Goal: Information Seeking & Learning: Learn about a topic

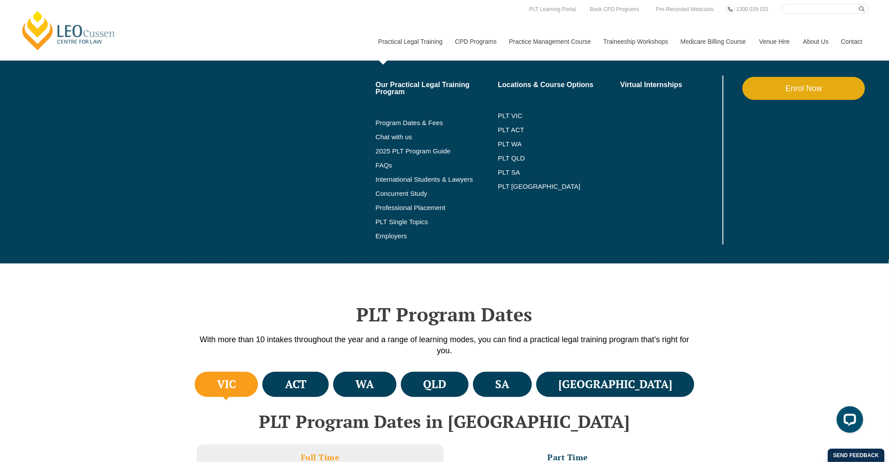
click at [405, 41] on link "Practical Legal Training" at bounding box center [410, 42] width 77 height 38
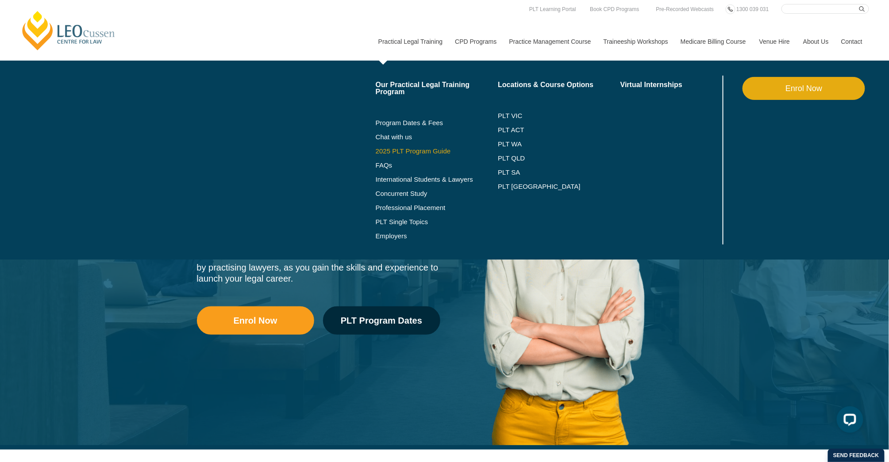
click at [416, 152] on link "2025 PLT Program Guide" at bounding box center [426, 151] width 100 height 7
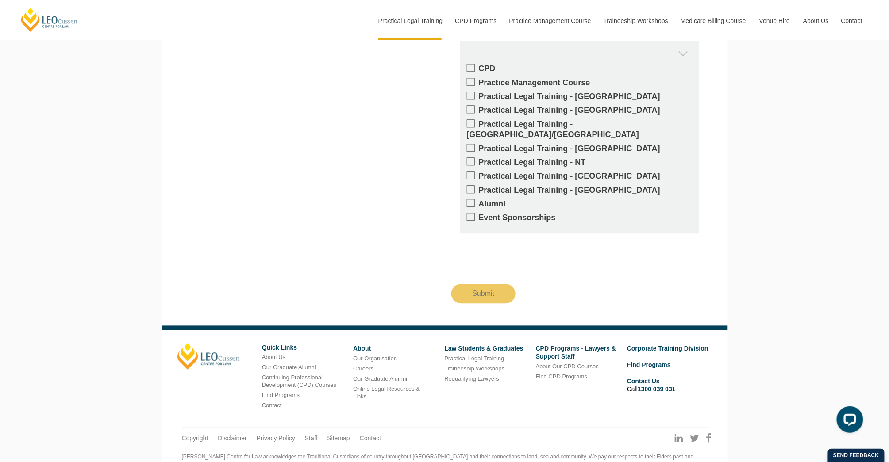
scroll to position [851, 0]
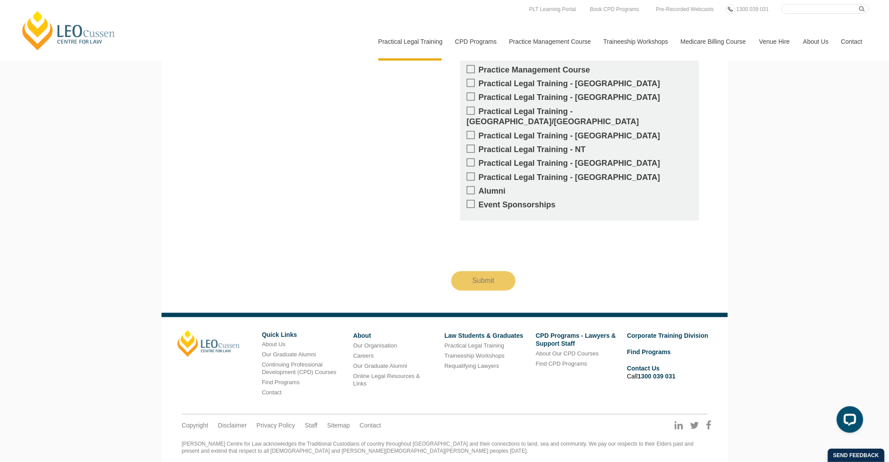
click at [209, 209] on div "Get updates on your specific areas of interest whether it be CPD, PLT, our Prac…" at bounding box center [445, 105] width 540 height 372
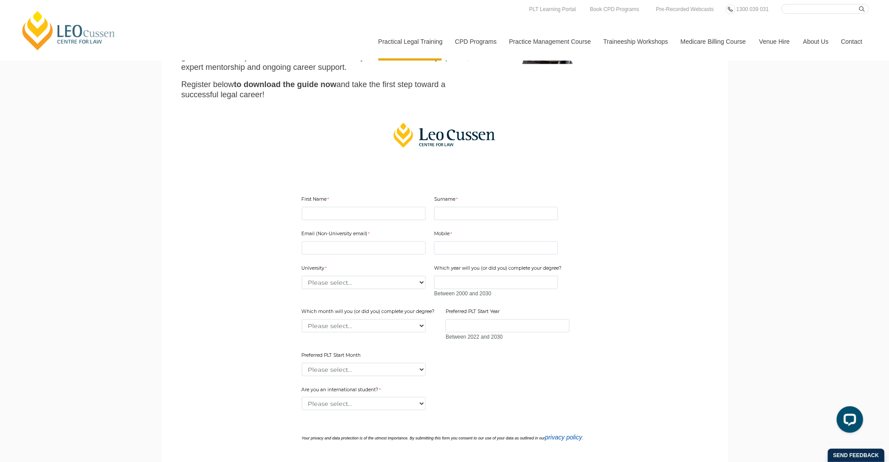
scroll to position [13, 0]
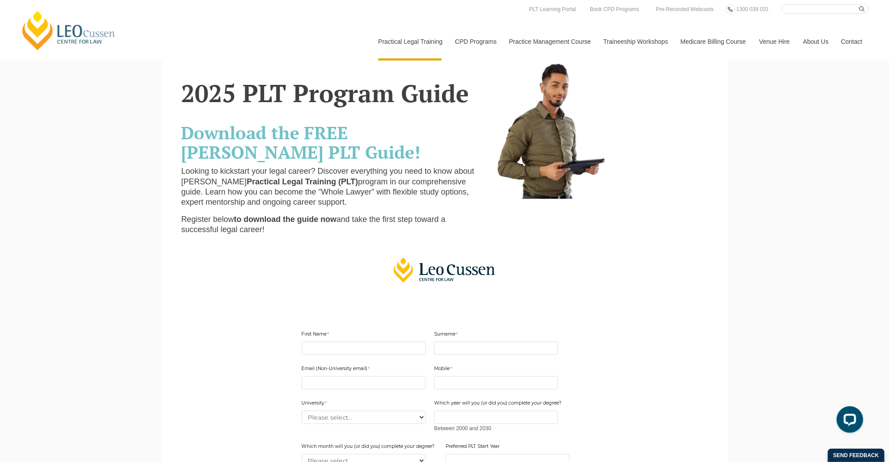
click at [89, 27] on link "[PERSON_NAME] Centre for Law" at bounding box center [69, 31] width 98 height 42
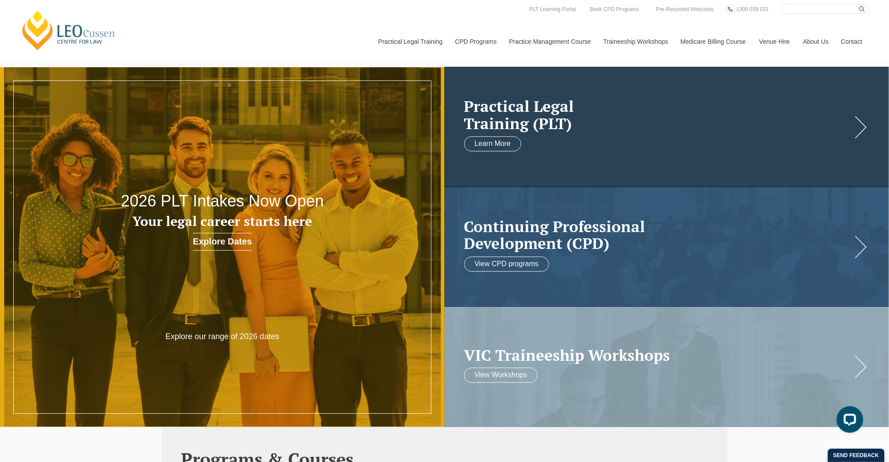
click at [485, 116] on h2 "Practical Legal Training (PLT)" at bounding box center [658, 115] width 388 height 34
